Goal: Task Accomplishment & Management: Manage account settings

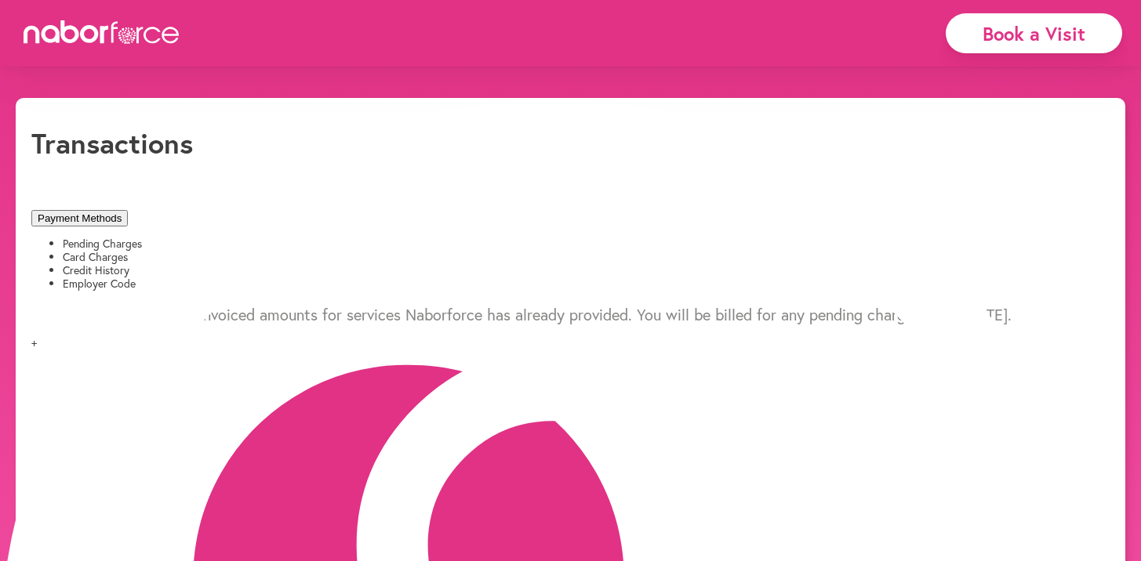
click at [485, 264] on li "Credit History" at bounding box center [586, 270] width 1047 height 13
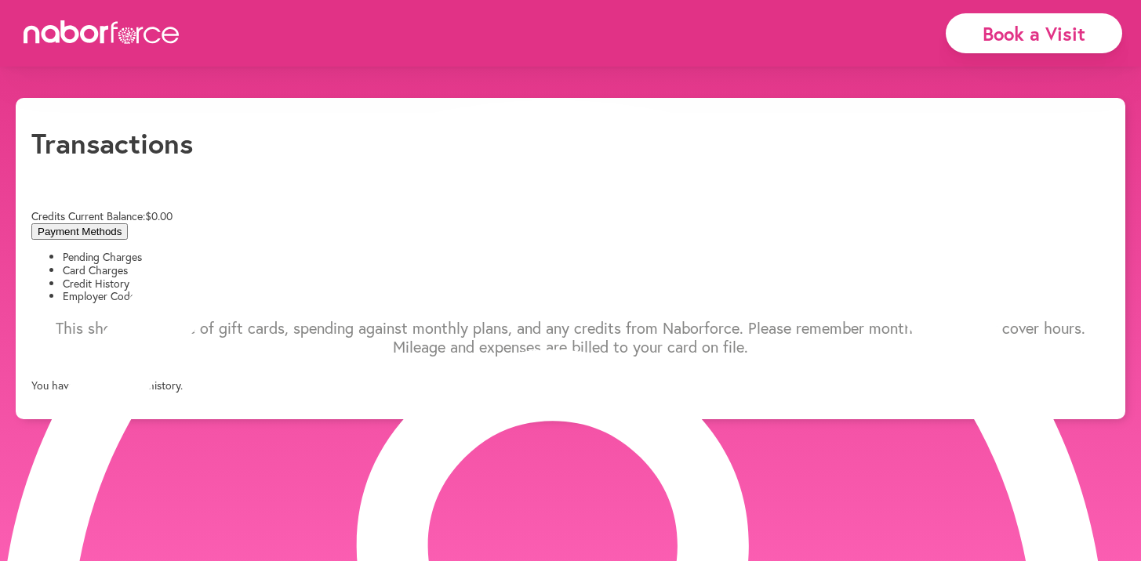
click at [332, 264] on li "Card Charges" at bounding box center [586, 270] width 1047 height 13
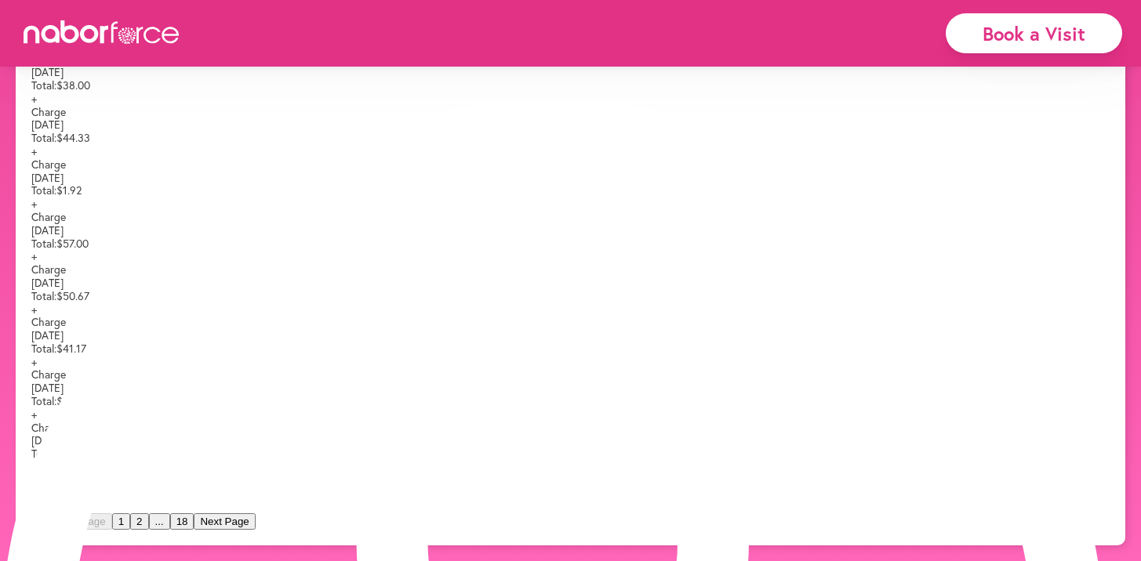
scroll to position [558, 0]
click at [255, 525] on button "Next Page" at bounding box center [224, 522] width 61 height 16
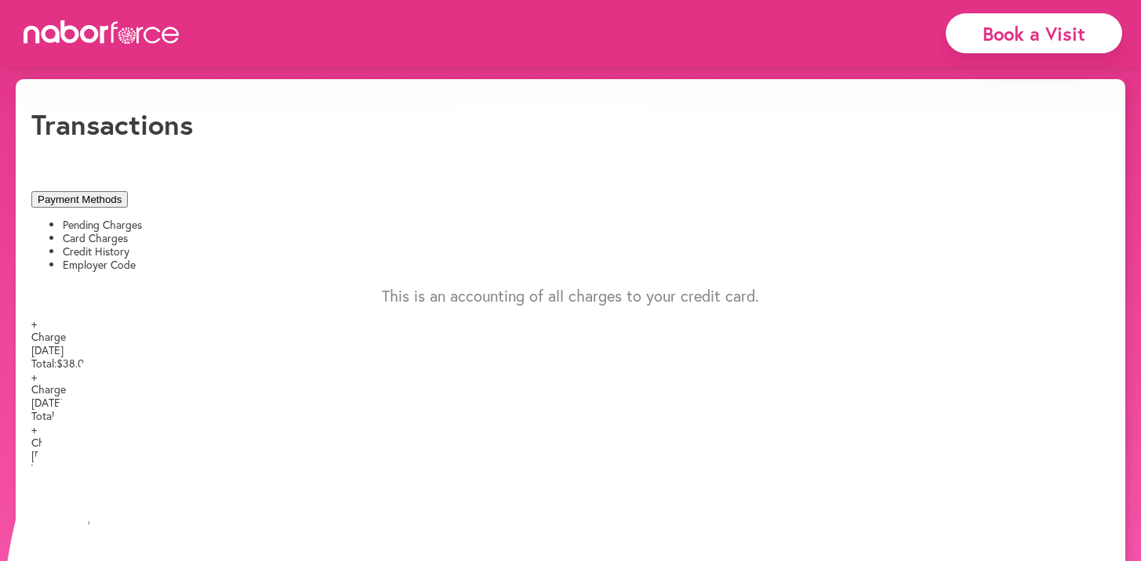
scroll to position [21, 0]
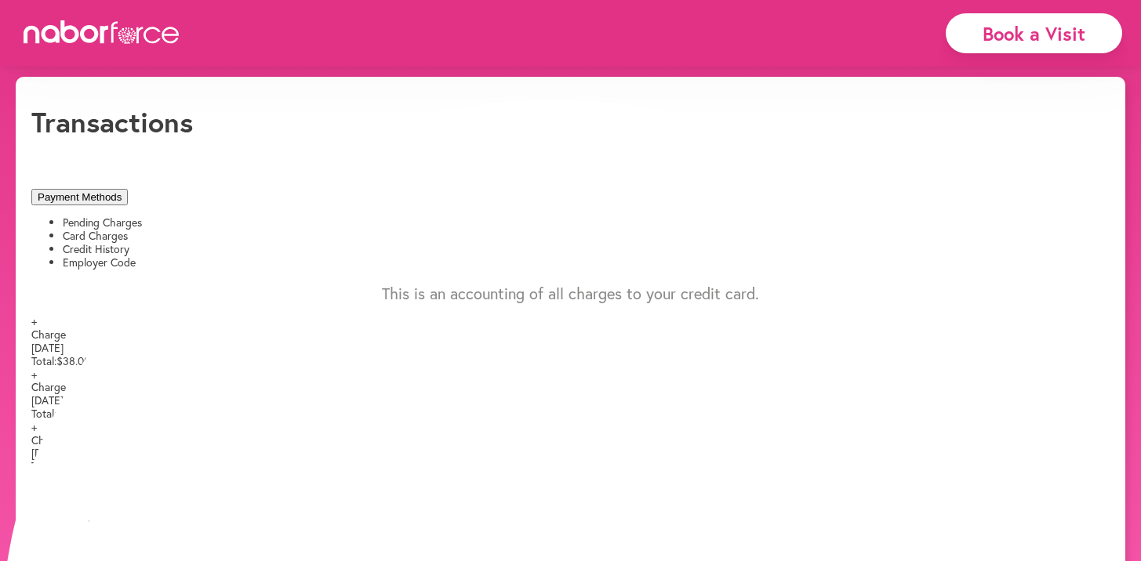
click at [144, 216] on li "Pending Charges" at bounding box center [586, 222] width 1047 height 13
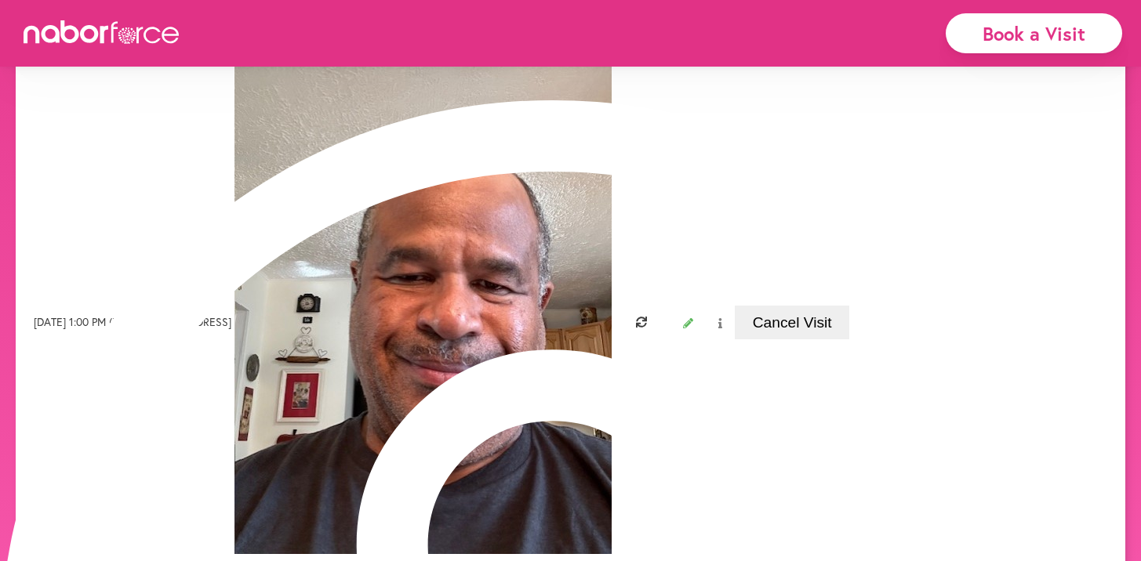
scroll to position [7, 0]
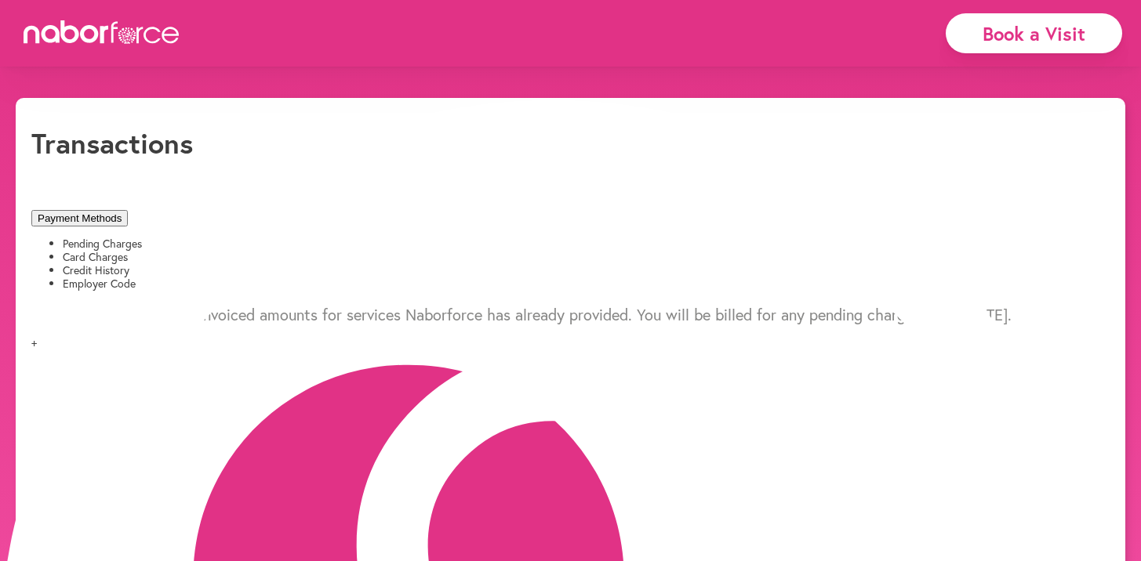
click at [322, 251] on li "Card Charges" at bounding box center [586, 257] width 1047 height 13
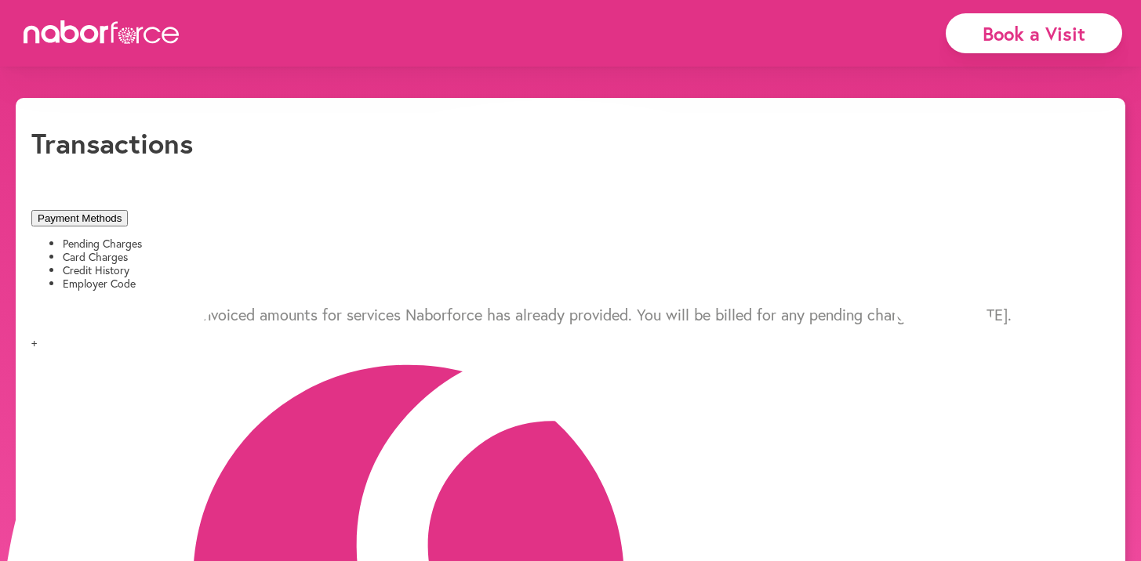
click at [642, 278] on li "Employer Code" at bounding box center [586, 284] width 1047 height 13
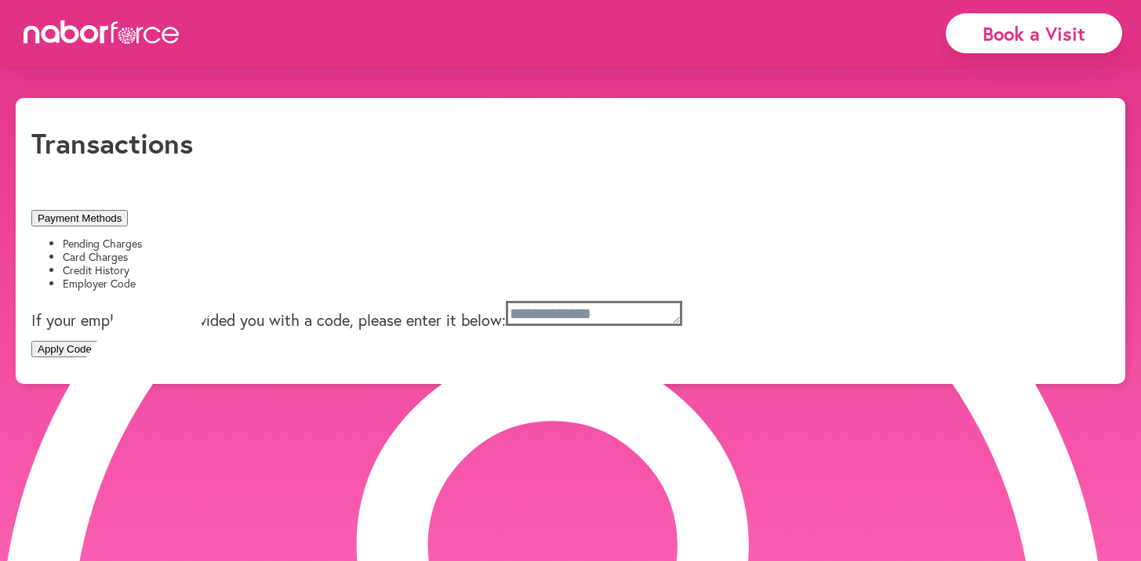
click at [495, 264] on li "Credit History" at bounding box center [586, 270] width 1047 height 13
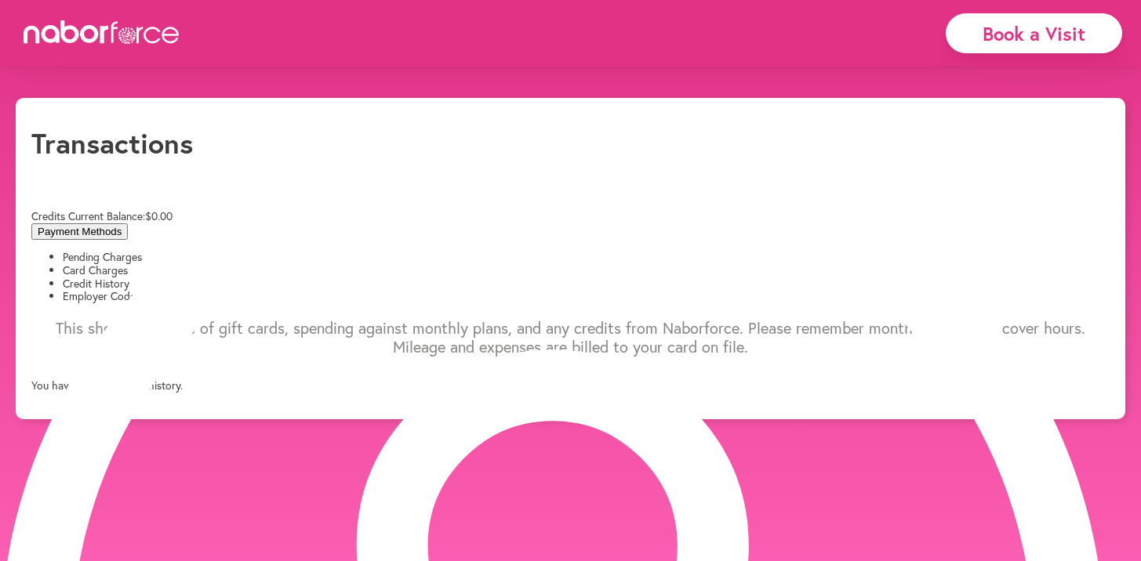
click at [318, 264] on li "Card Charges" at bounding box center [586, 270] width 1047 height 13
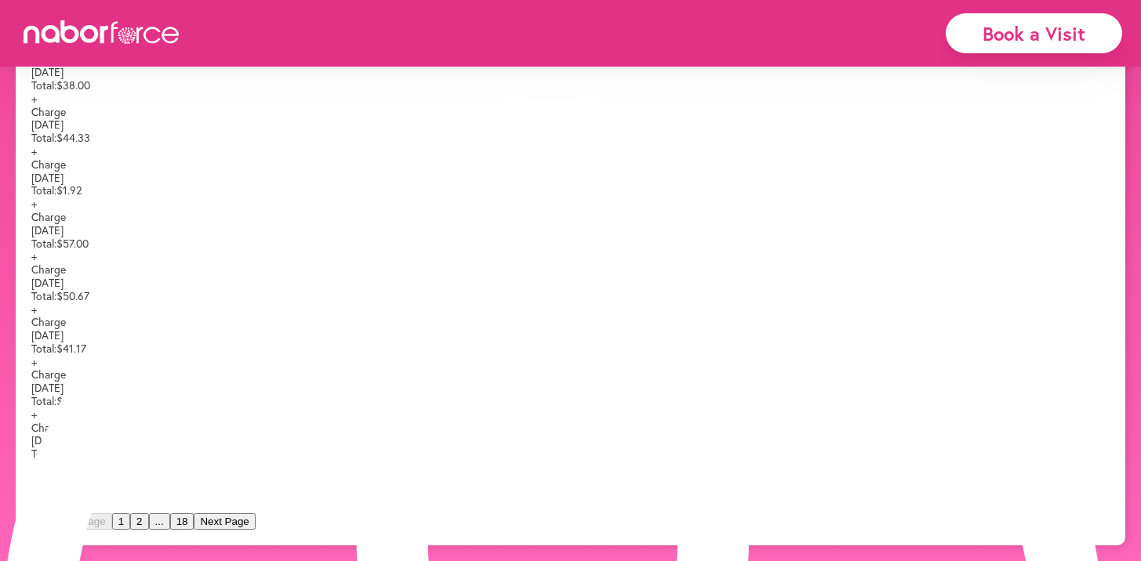
scroll to position [558, 0]
click at [255, 521] on button "Next Page" at bounding box center [224, 522] width 61 height 16
click at [274, 530] on button "Next Page" at bounding box center [242, 522] width 61 height 16
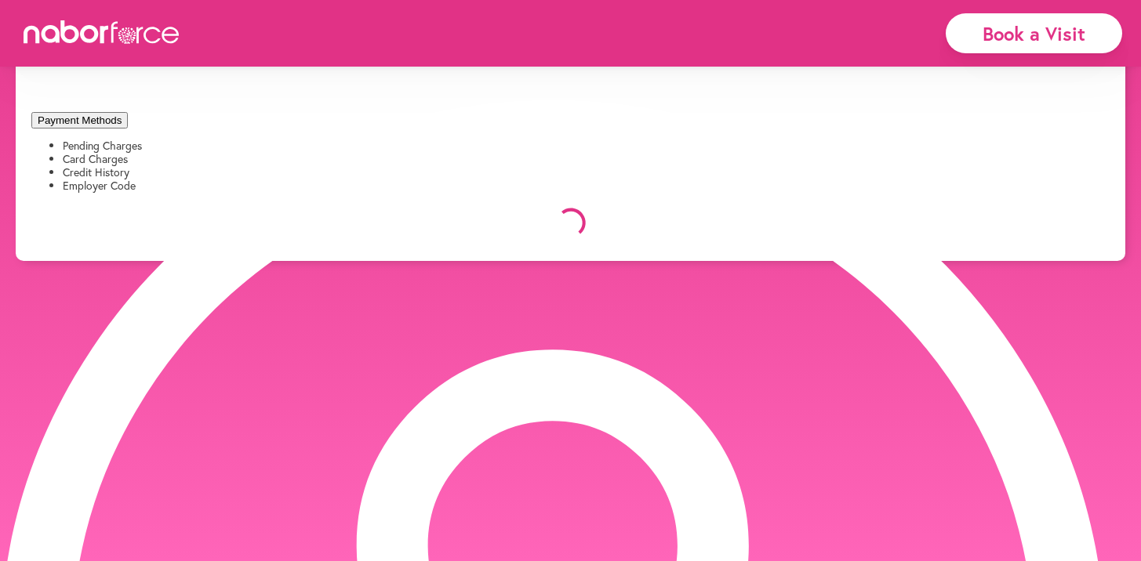
scroll to position [497, 0]
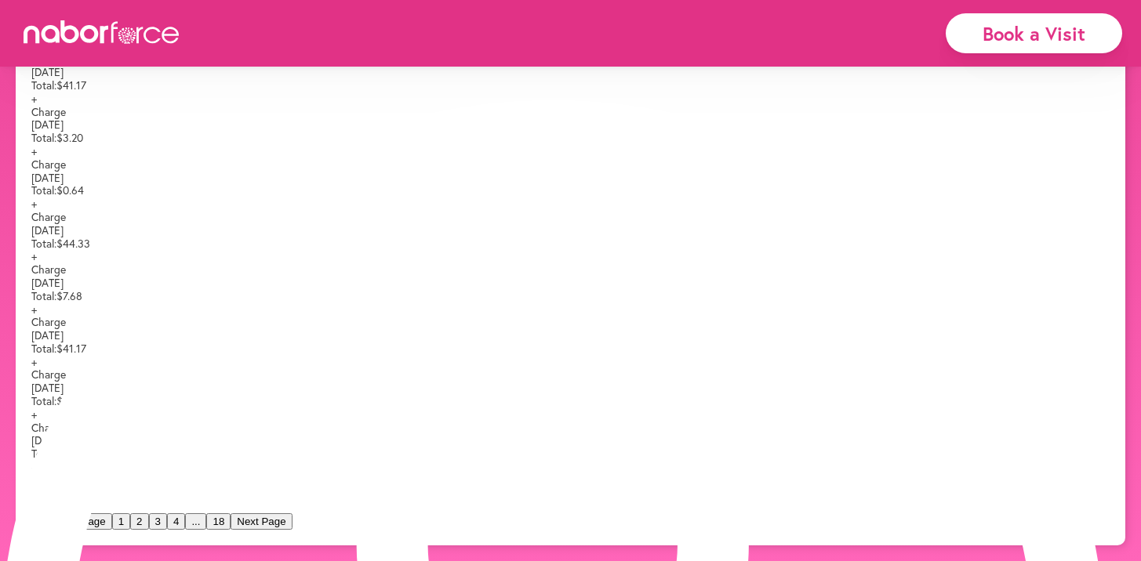
click at [37, 196] on span "+" at bounding box center [33, 203] width 5 height 15
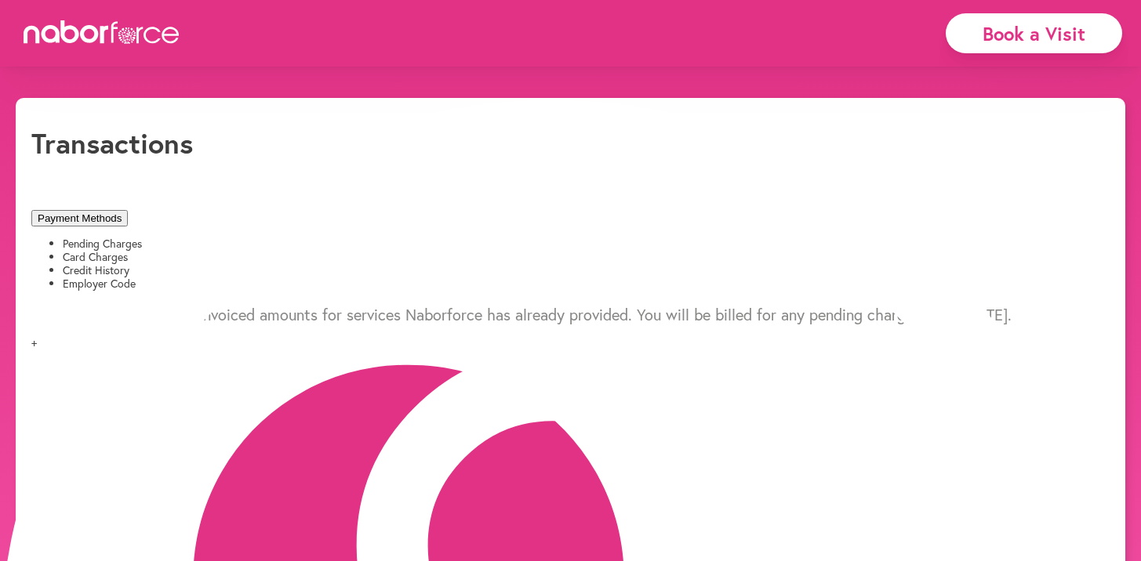
click at [128, 210] on button "Payment Methods" at bounding box center [79, 218] width 96 height 16
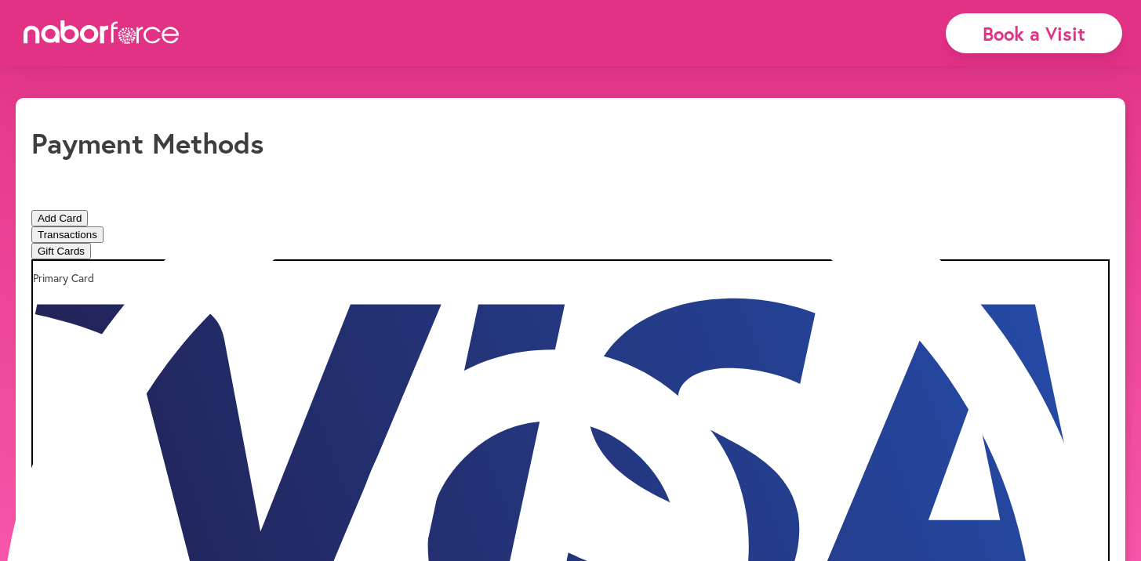
click at [103, 227] on button "Transactions" at bounding box center [67, 235] width 72 height 16
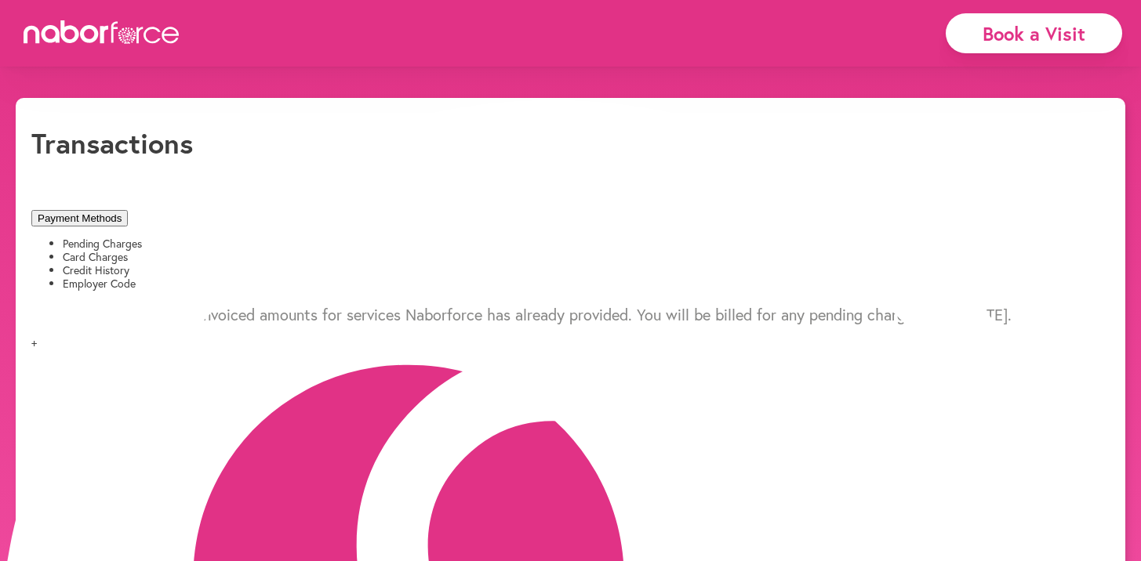
click at [313, 251] on li "Card Charges" at bounding box center [586, 257] width 1047 height 13
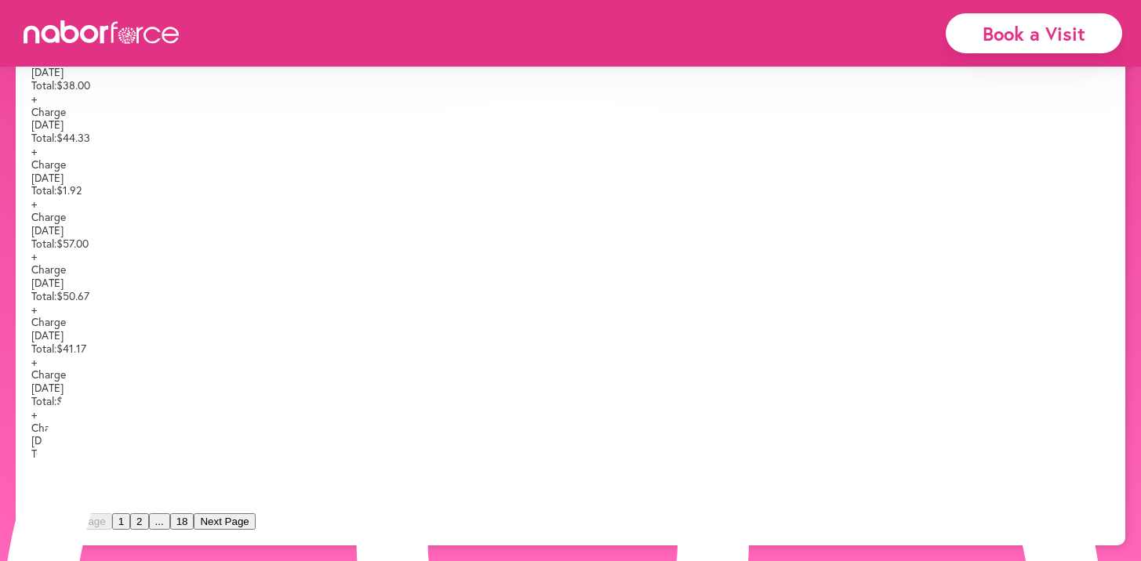
scroll to position [558, 0]
click at [194, 521] on button "18" at bounding box center [182, 522] width 24 height 16
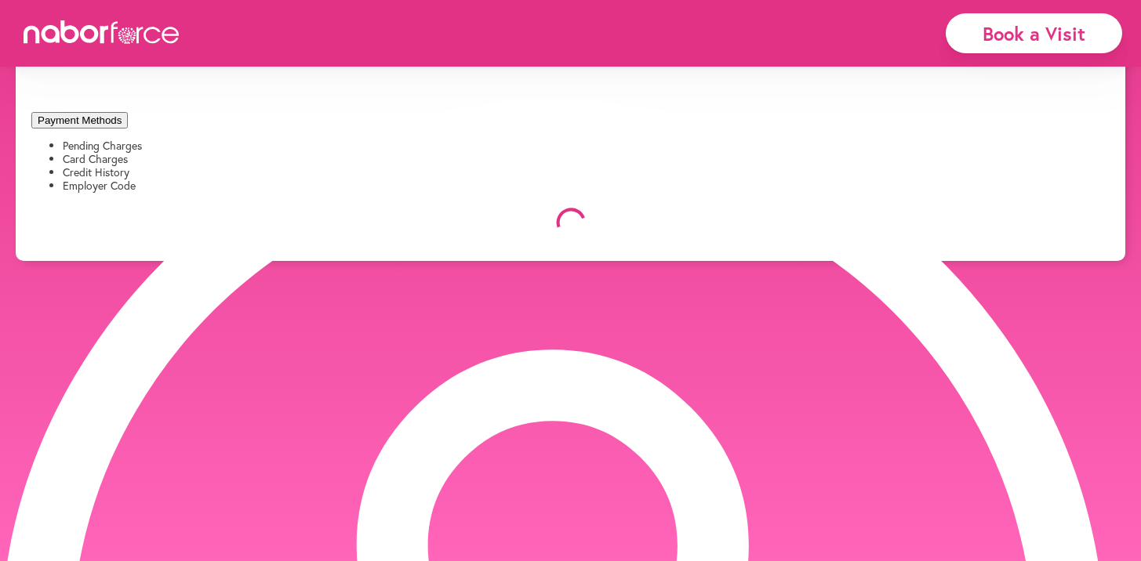
scroll to position [98, 0]
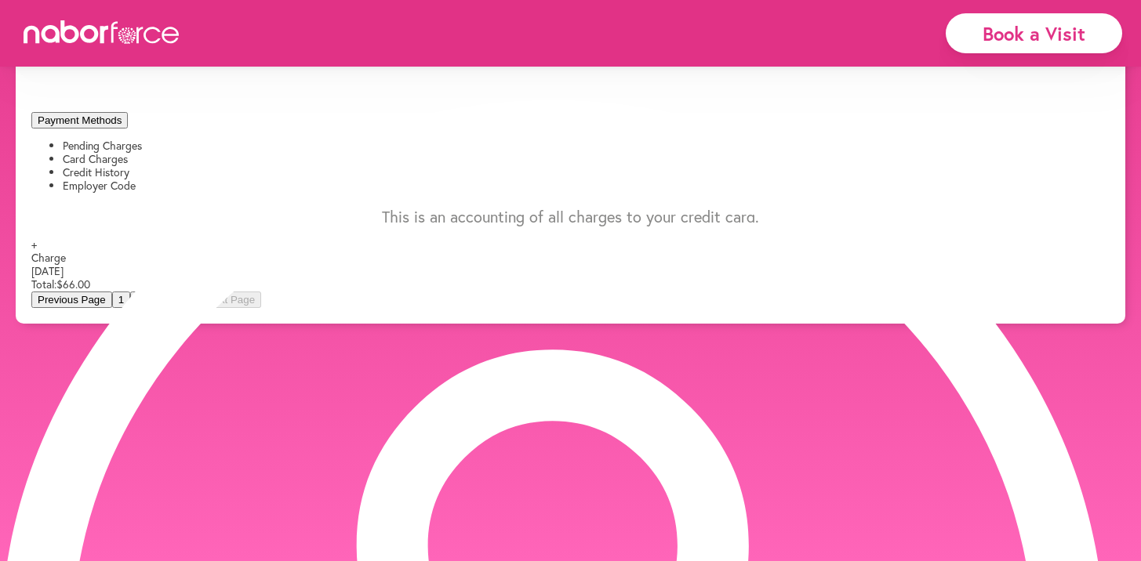
click at [112, 292] on button "Previous Page" at bounding box center [71, 300] width 81 height 16
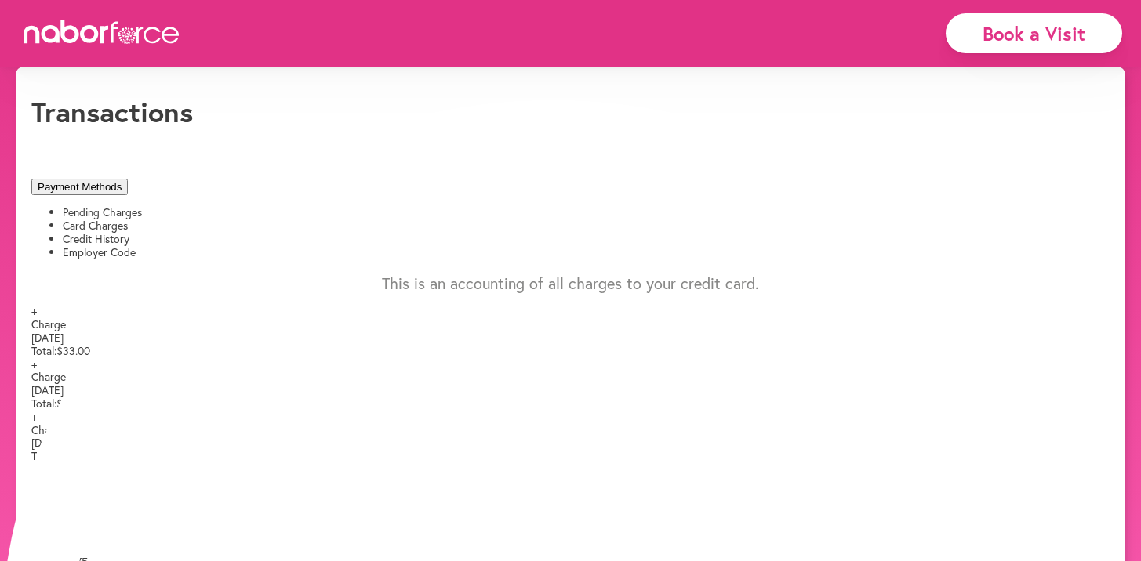
scroll to position [0, 0]
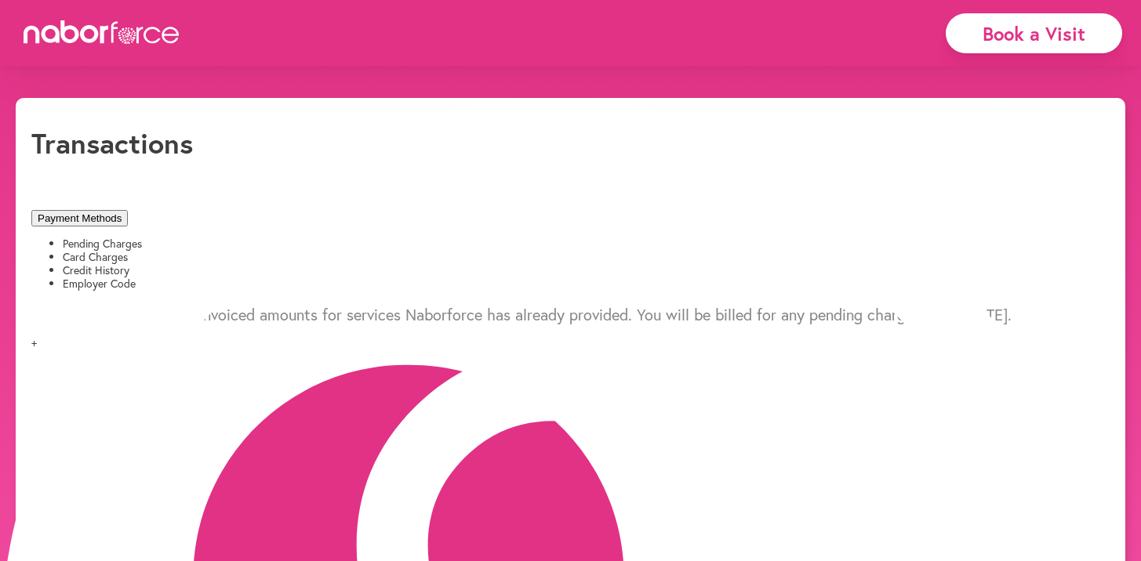
click at [326, 251] on li "Card Charges" at bounding box center [586, 257] width 1047 height 13
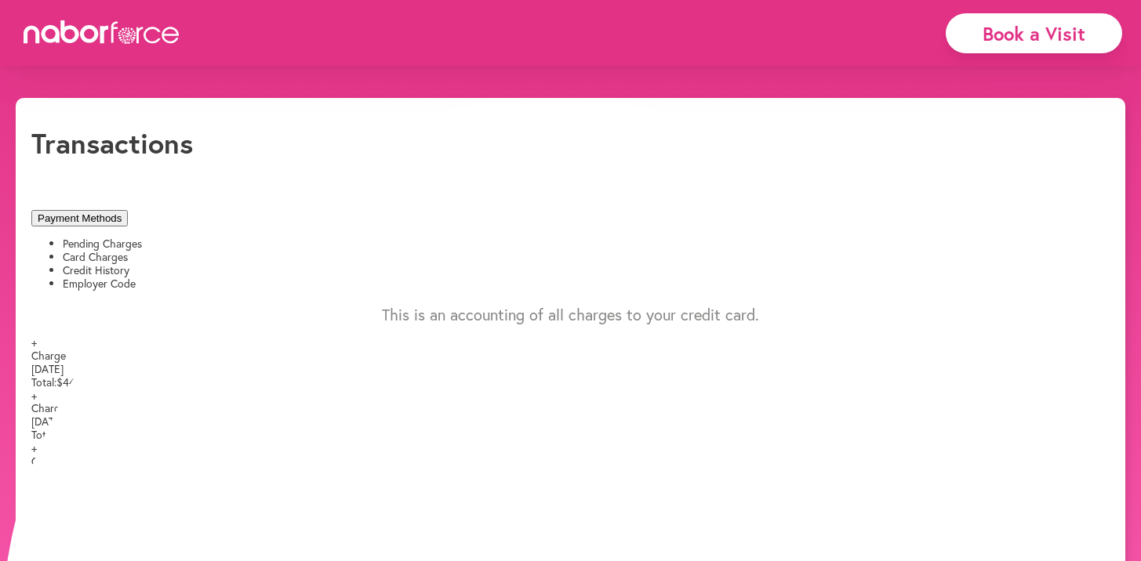
click at [128, 210] on button "Payment Methods" at bounding box center [79, 218] width 96 height 16
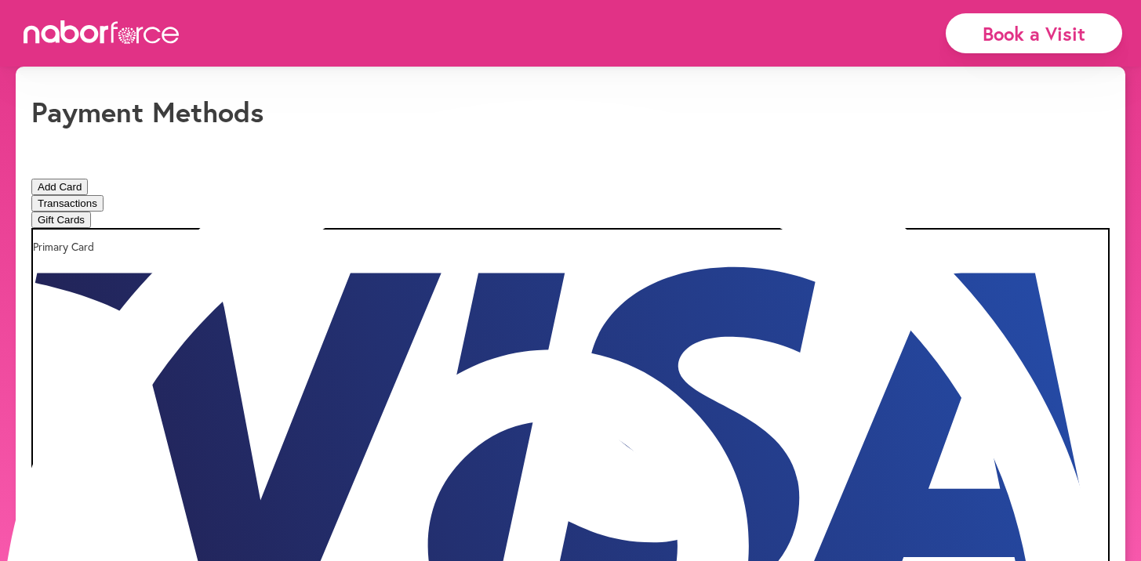
scroll to position [33, 0]
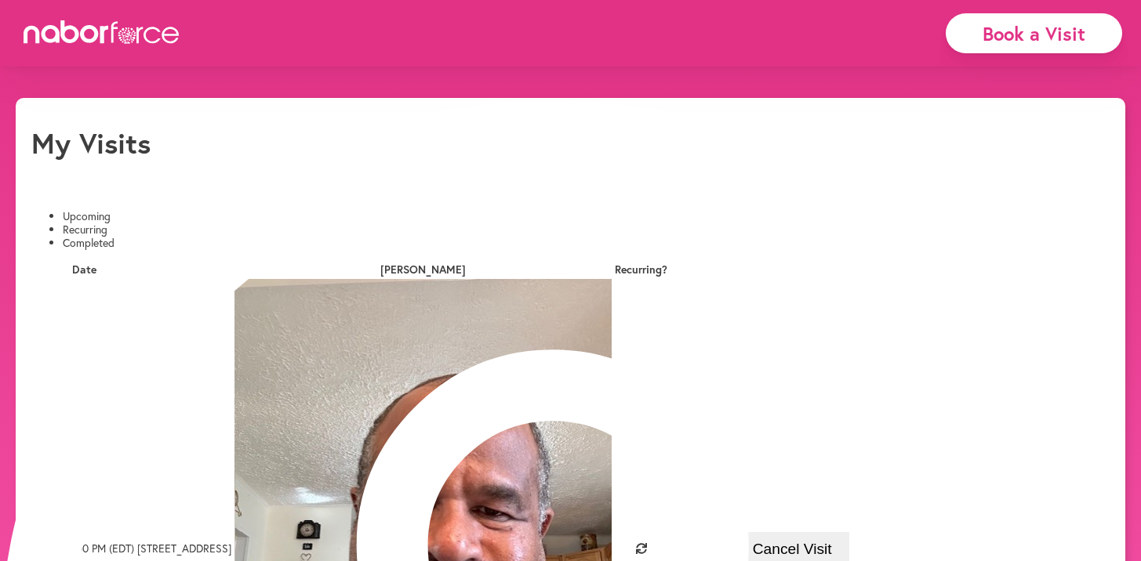
click at [83, 36] on icon at bounding box center [90, 34] width 19 height 18
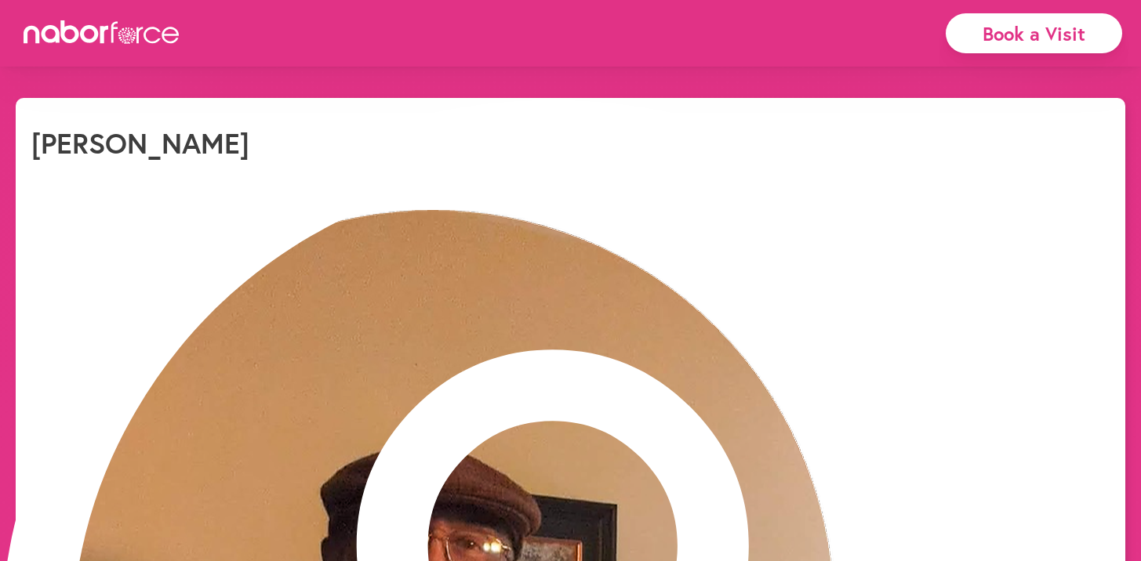
click at [136, 34] on icon at bounding box center [102, 32] width 157 height 24
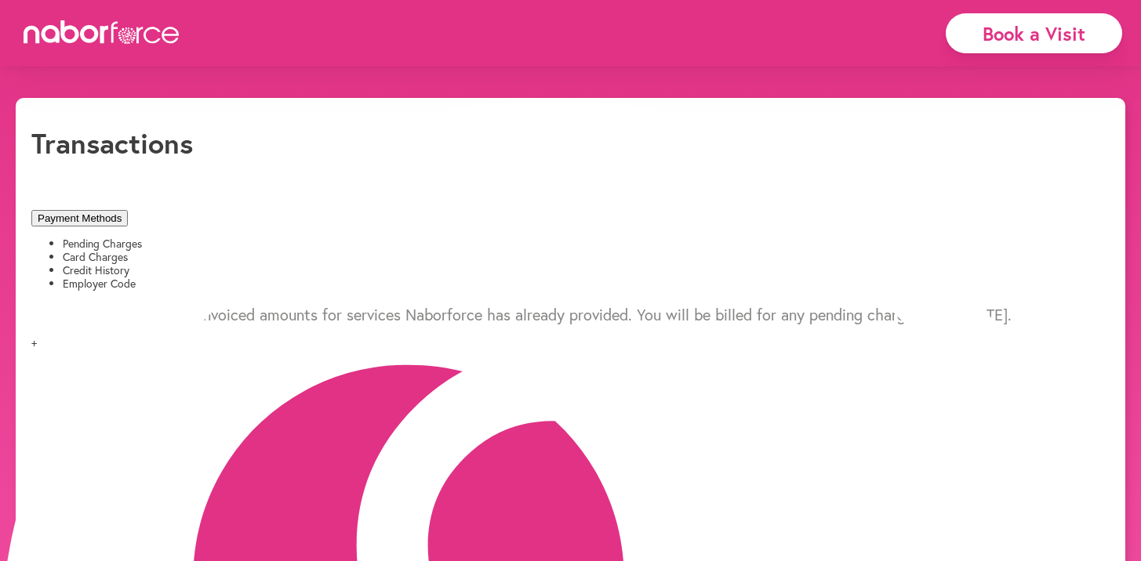
click at [296, 251] on li "Card Charges" at bounding box center [586, 257] width 1047 height 13
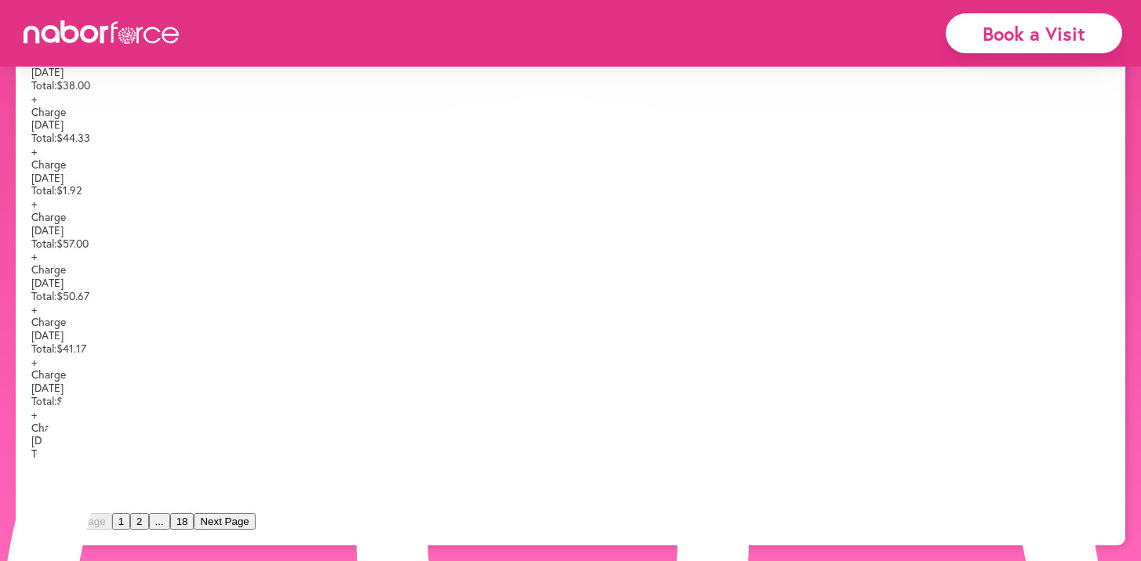
scroll to position [558, 0]
click at [148, 523] on button "2" at bounding box center [139, 522] width 18 height 16
click at [167, 530] on button "3" at bounding box center [158, 522] width 18 height 16
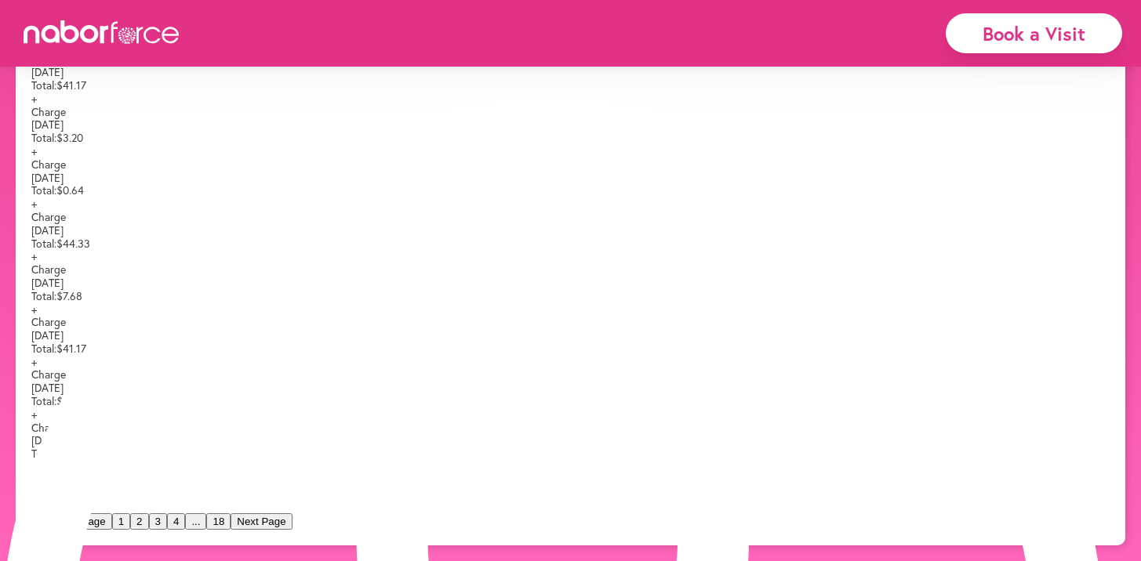
click at [185, 519] on button "4" at bounding box center [176, 522] width 18 height 16
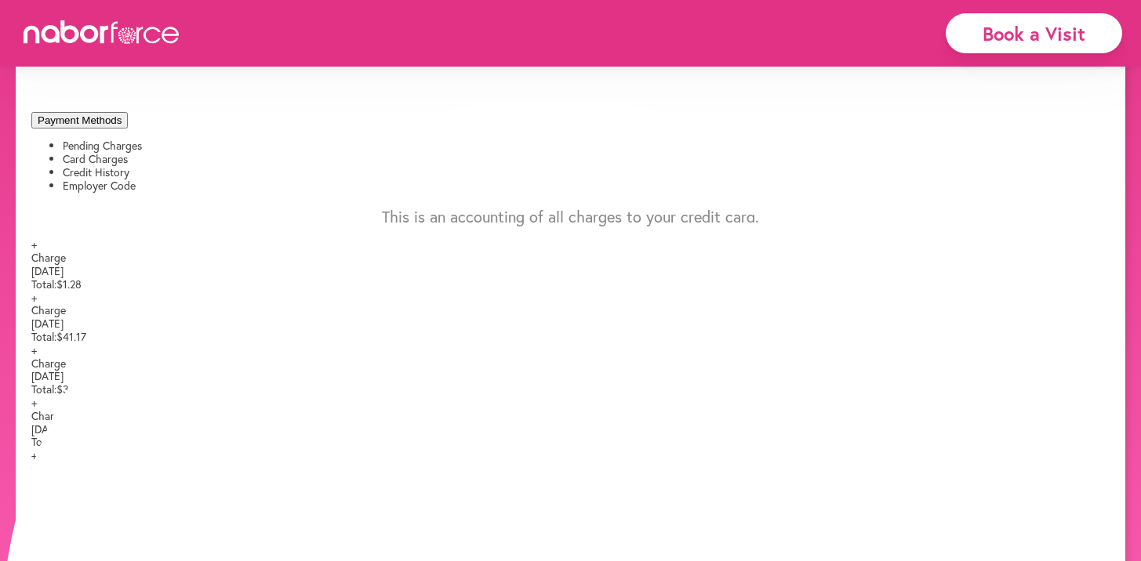
scroll to position [528, 0]
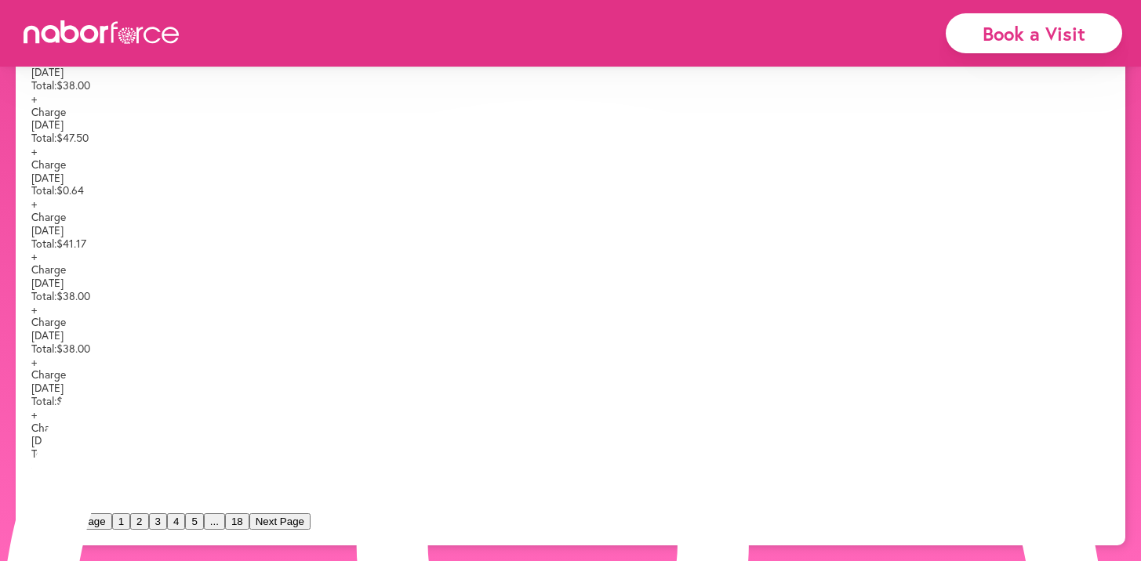
click at [203, 530] on button "5" at bounding box center [194, 522] width 18 height 16
click at [206, 514] on button "6" at bounding box center [197, 522] width 18 height 16
click at [206, 517] on button "7" at bounding box center [197, 522] width 18 height 16
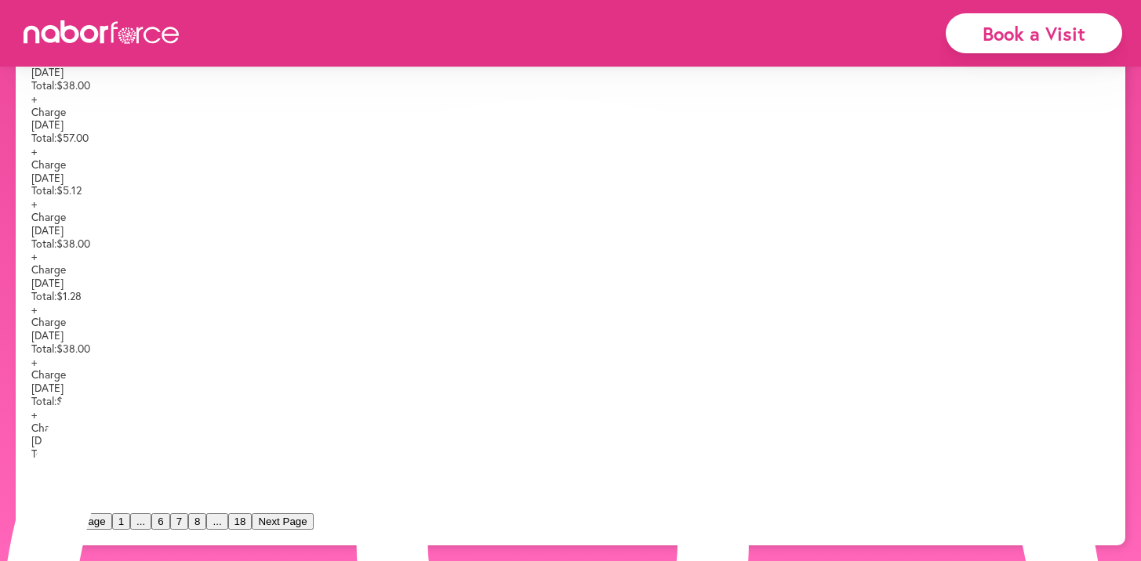
scroll to position [558, 0]
click at [206, 514] on button "8" at bounding box center [197, 522] width 18 height 16
click at [206, 530] on button "9" at bounding box center [197, 522] width 18 height 16
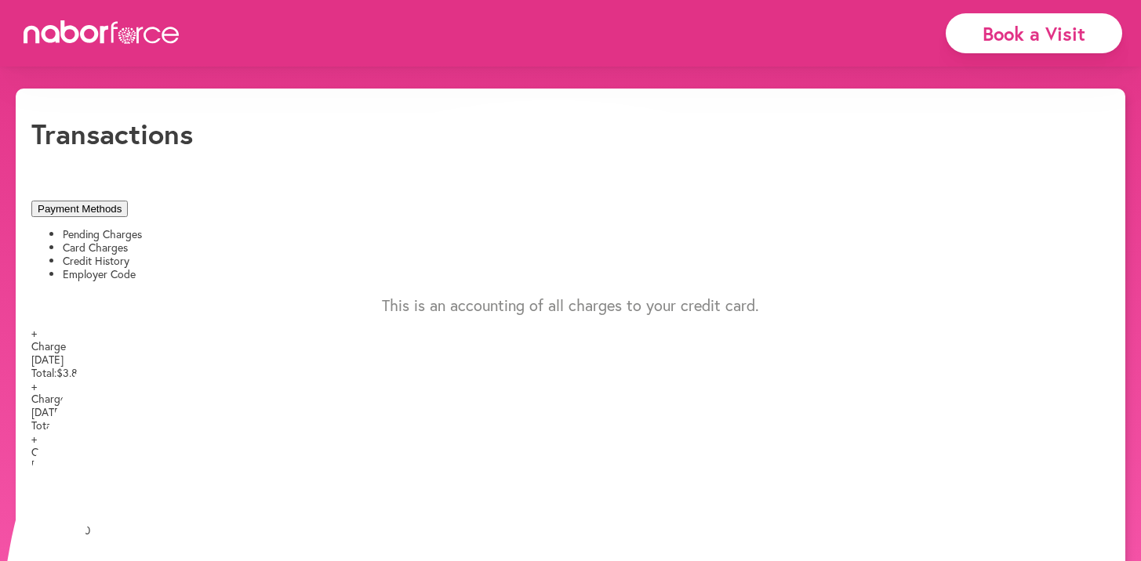
scroll to position [0, 0]
